Goal: Task Accomplishment & Management: Use online tool/utility

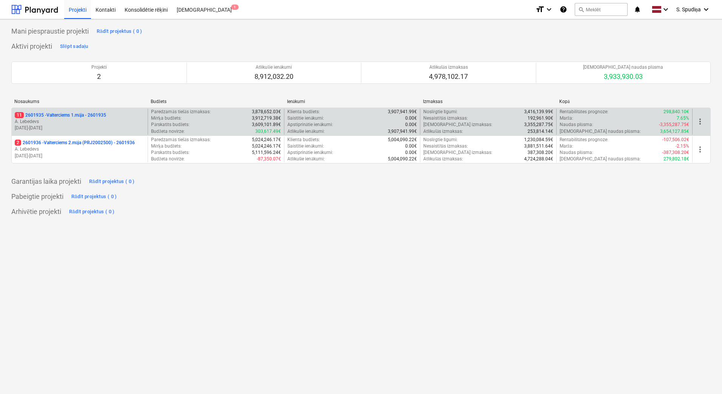
click at [124, 126] on p "[DATE] - [DATE]" at bounding box center [80, 128] width 130 height 6
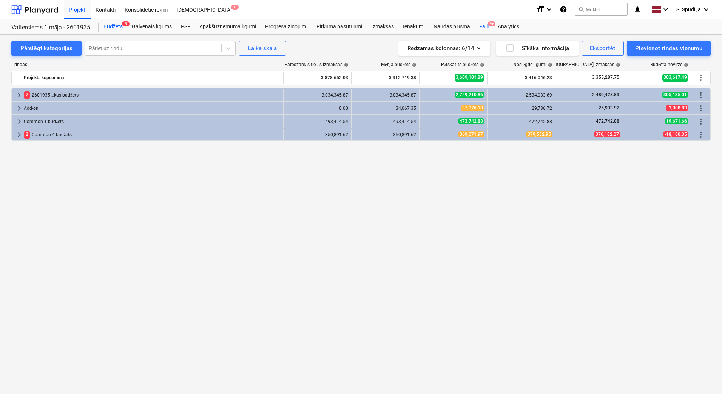
click at [487, 23] on div "Faili 9+" at bounding box center [484, 26] width 19 height 15
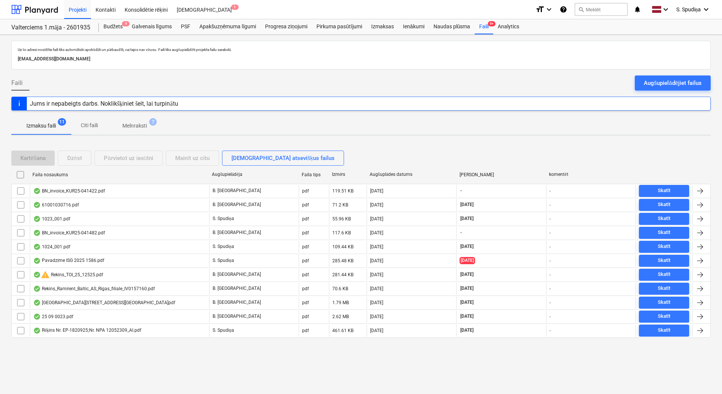
click at [390, 172] on div "Augšuplādes datums" at bounding box center [412, 175] width 84 height 6
checkbox input "false"
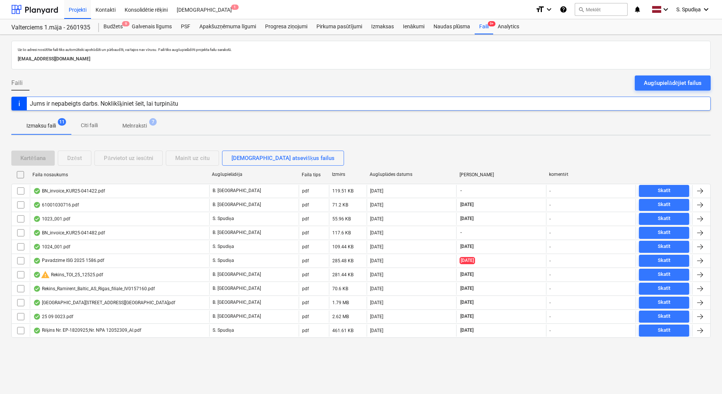
checkbox input "false"
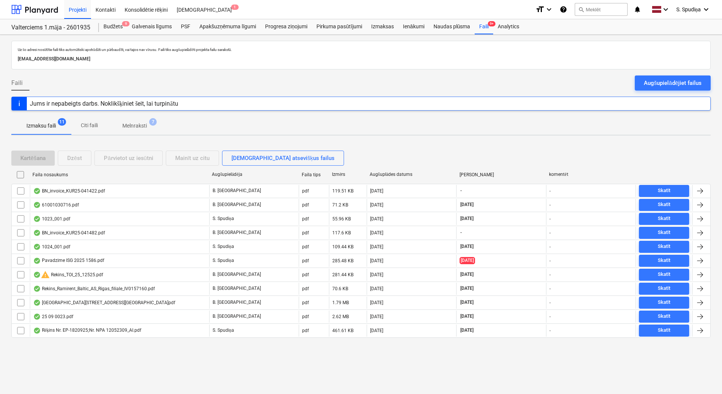
checkbox input "false"
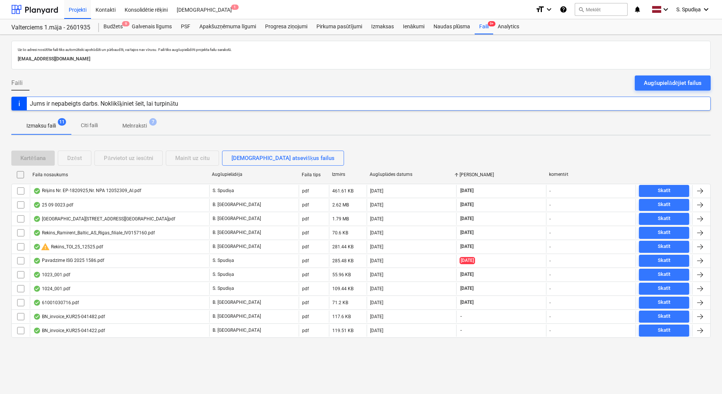
click at [390, 172] on div "Augšuplādes datums" at bounding box center [412, 175] width 84 height 6
checkbox input "false"
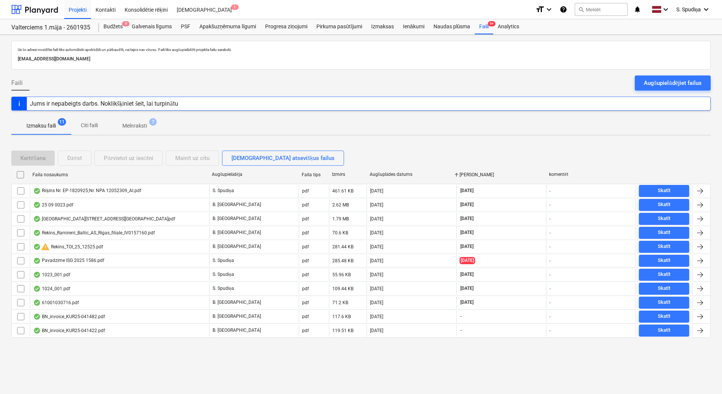
checkbox input "false"
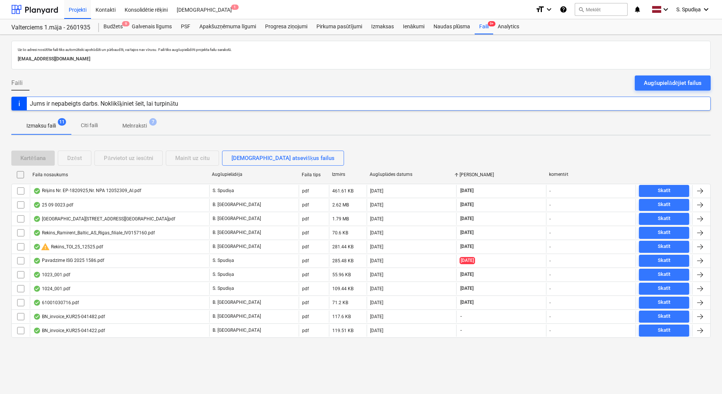
checkbox input "false"
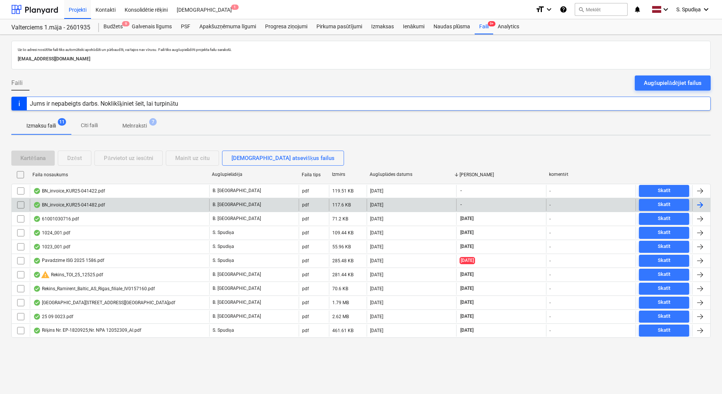
click at [125, 205] on div "BN_invoice_KUR25-041482.pdf" at bounding box center [119, 205] width 179 height 12
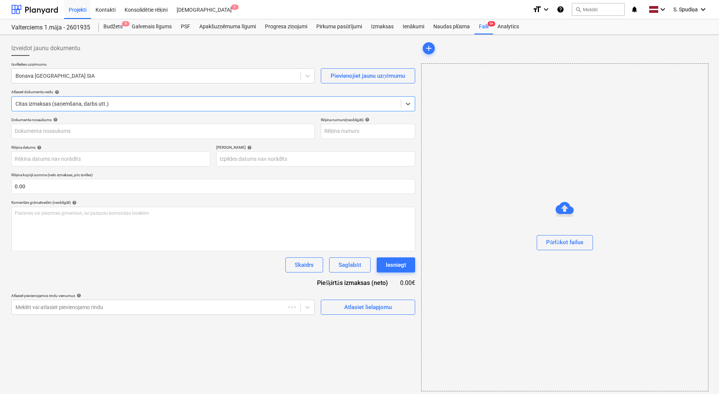
type input "KUR25-041482"
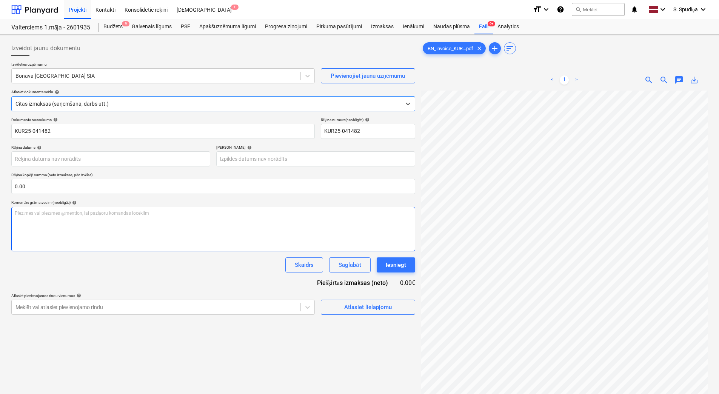
scroll to position [76, 0]
